Goal: Transaction & Acquisition: Purchase product/service

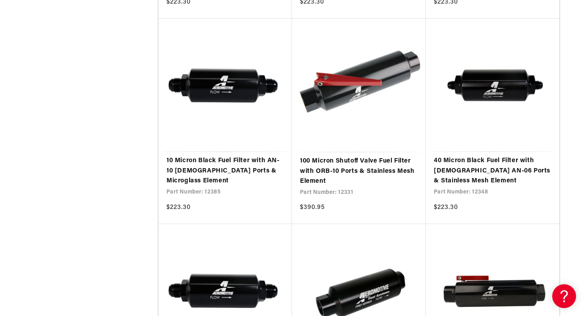
scroll to position [1421, 0]
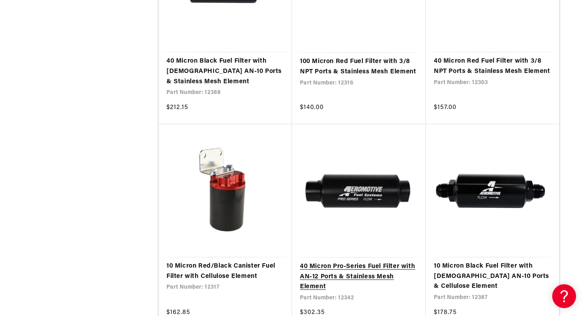
scroll to position [2160, 0]
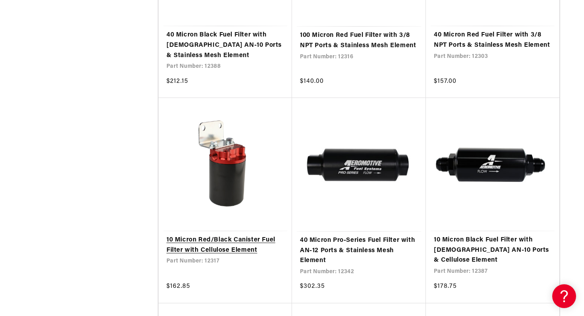
click at [239, 235] on link "10 Micron Red/Black Canister Fuel Filter with Cellulose Element" at bounding box center [225, 245] width 118 height 20
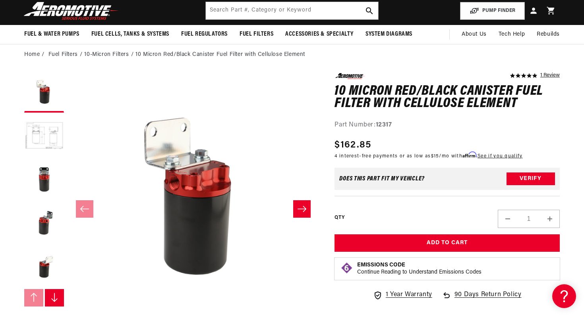
scroll to position [0, 0]
click at [50, 135] on button "Load image 2 in gallery view" at bounding box center [44, 137] width 40 height 40
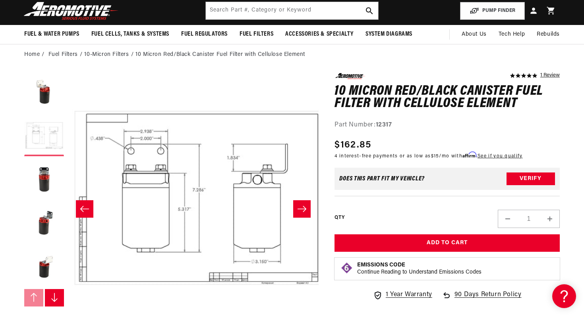
scroll to position [0, 251]
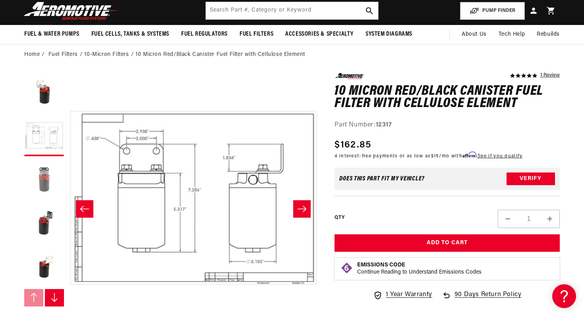
click at [43, 186] on button "Load image 3 in gallery view" at bounding box center [44, 180] width 40 height 40
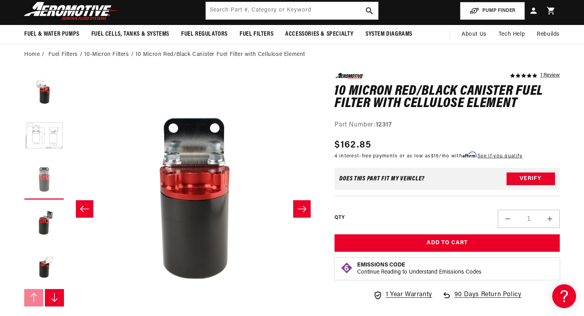
scroll to position [0, 501]
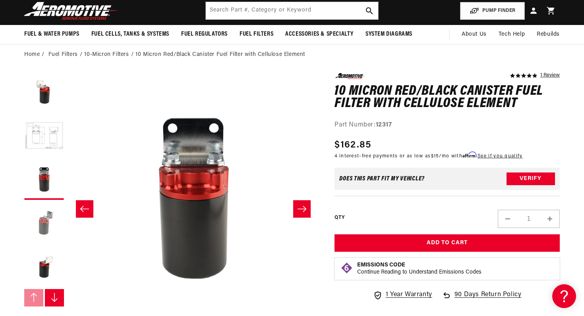
click at [41, 234] on button "Load image 4 in gallery view" at bounding box center [44, 224] width 40 height 40
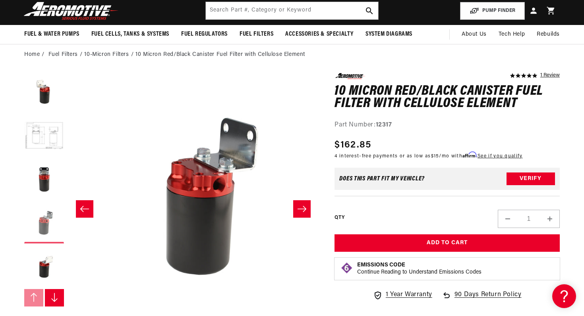
scroll to position [0, 752]
